Goal: Entertainment & Leisure: Browse casually

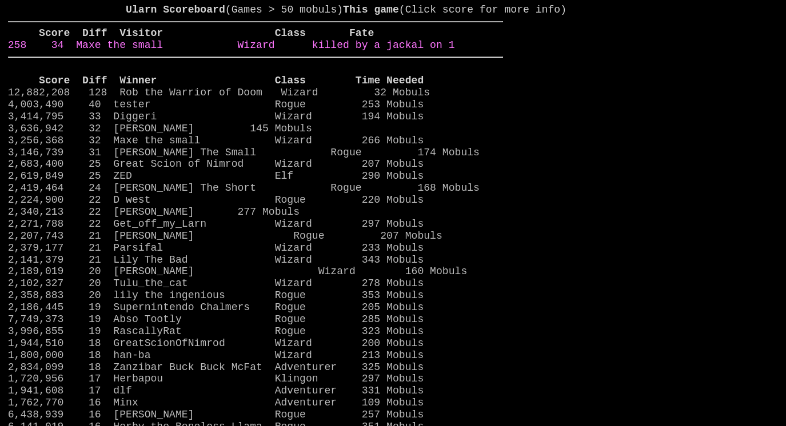
click at [455, 51] on link "258 34 Maxe the small Wizard killed by a jackal on 1" at bounding box center [231, 44] width 447 height 11
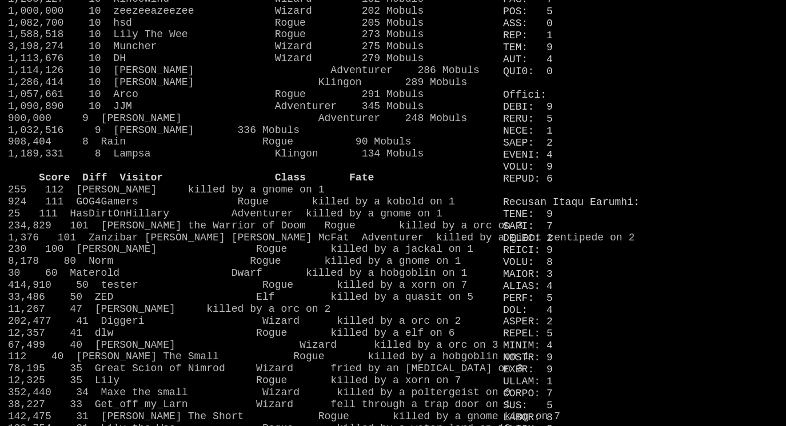
scroll to position [790, 0]
